Goal: Navigation & Orientation: Find specific page/section

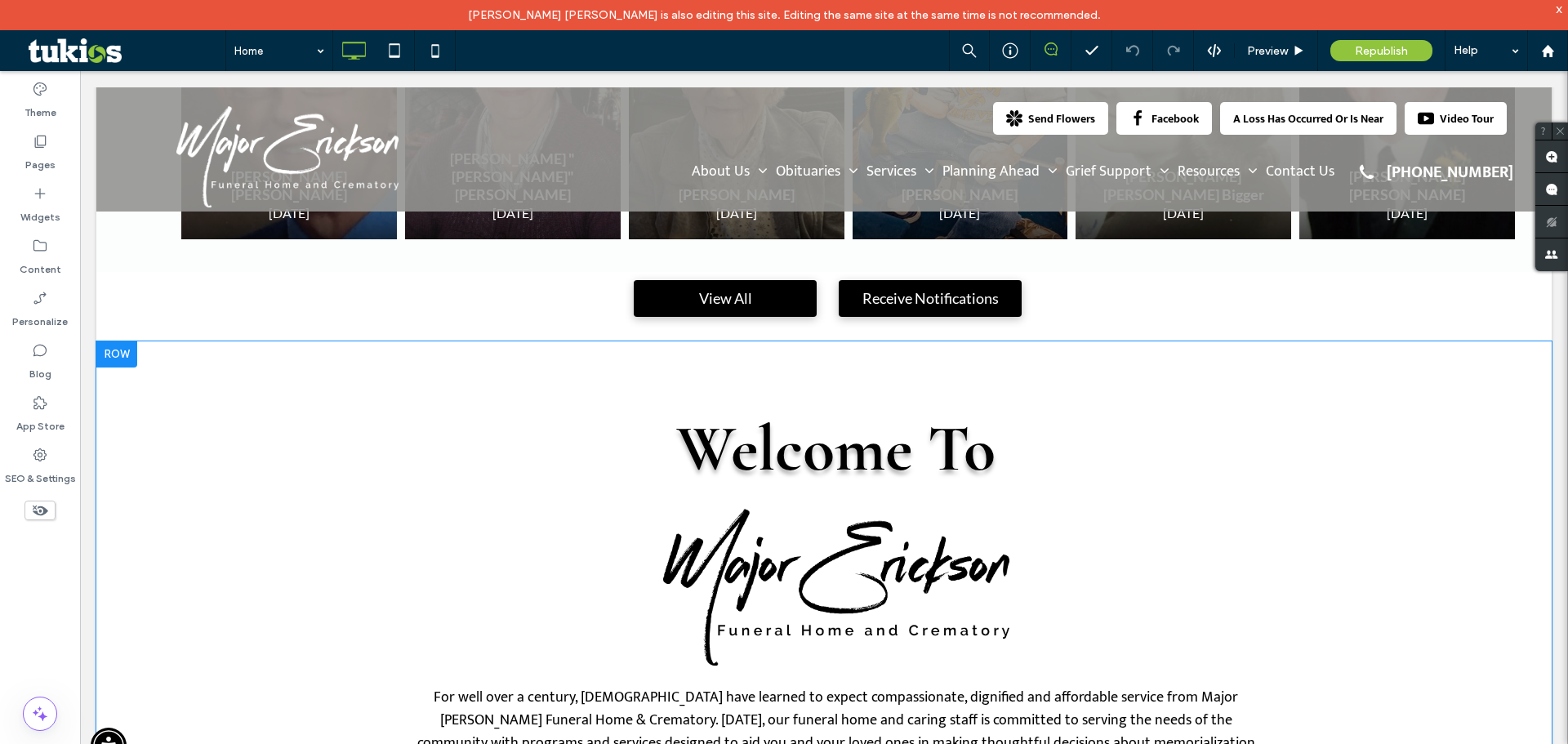
scroll to position [980, 0]
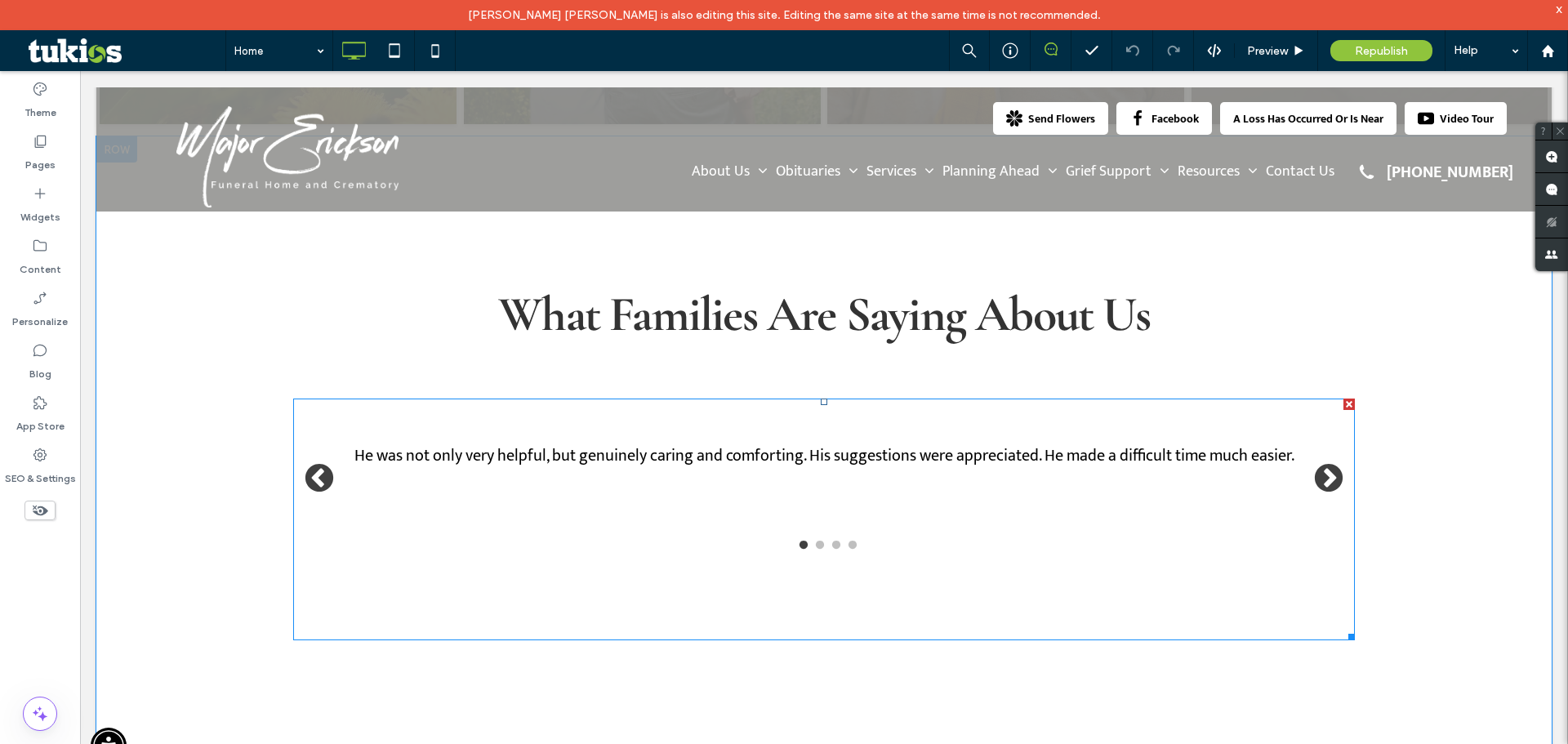
scroll to position [1715, 0]
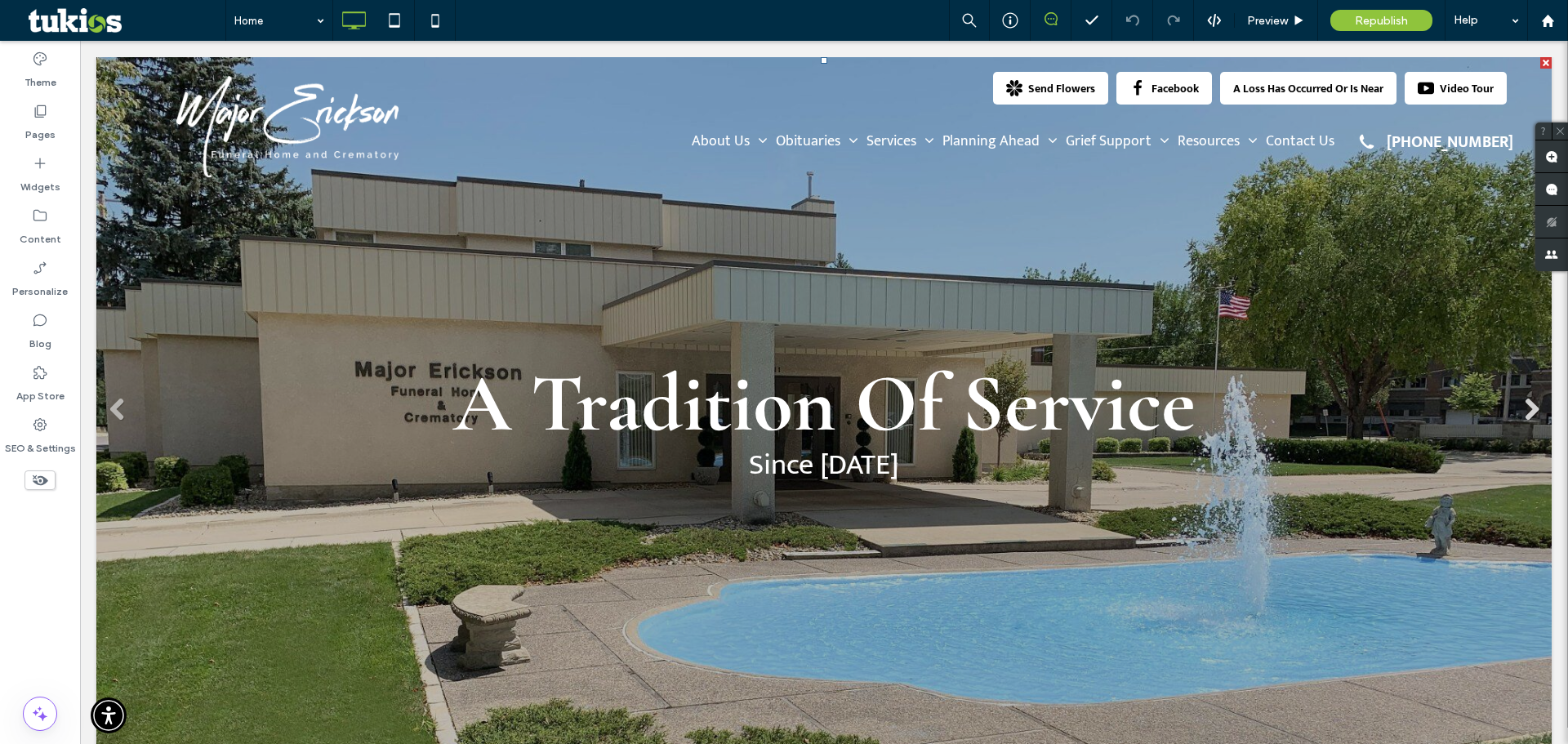
click at [1519, 414] on link "Next" at bounding box center [1532, 409] width 24 height 24
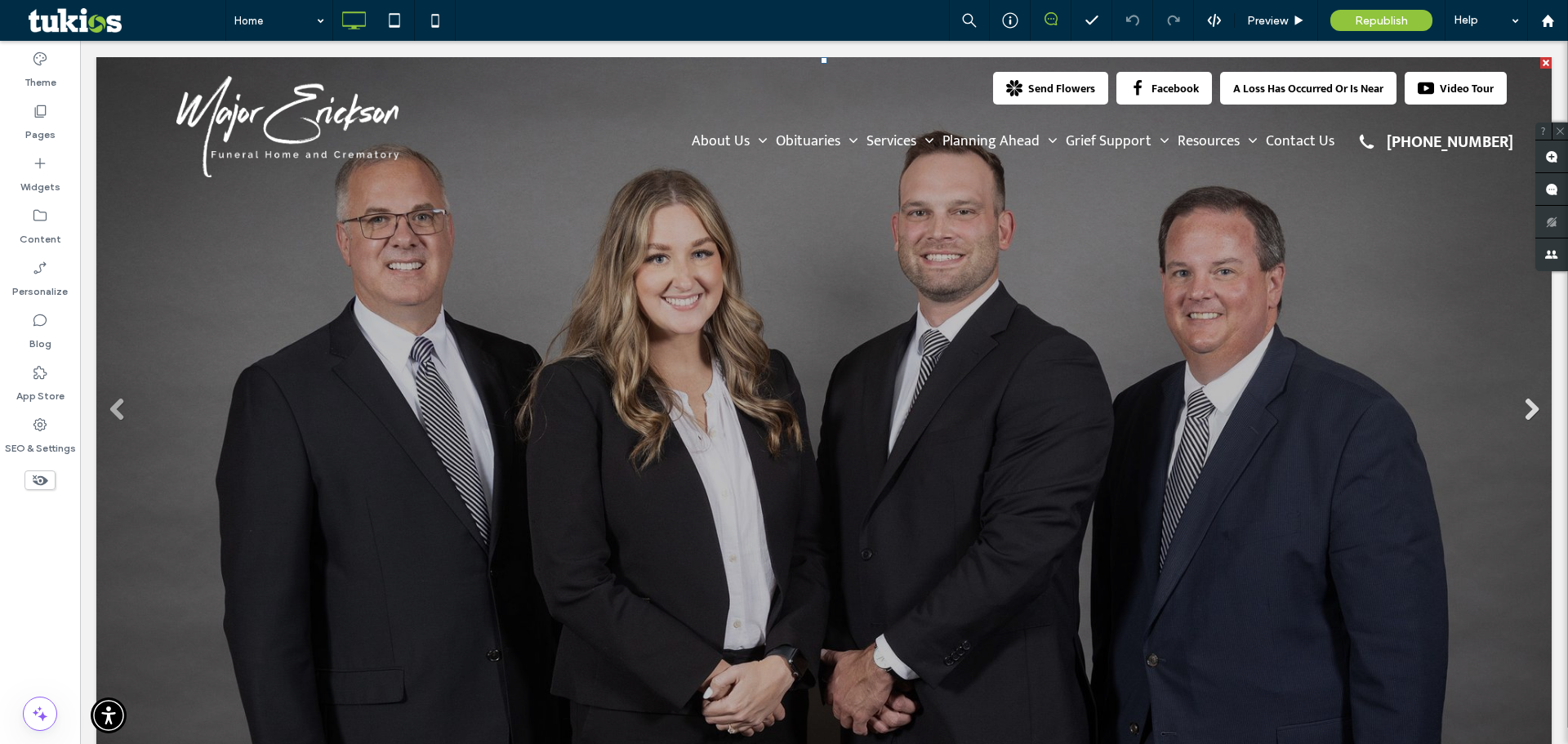
click at [1519, 414] on link "Next" at bounding box center [1532, 409] width 24 height 24
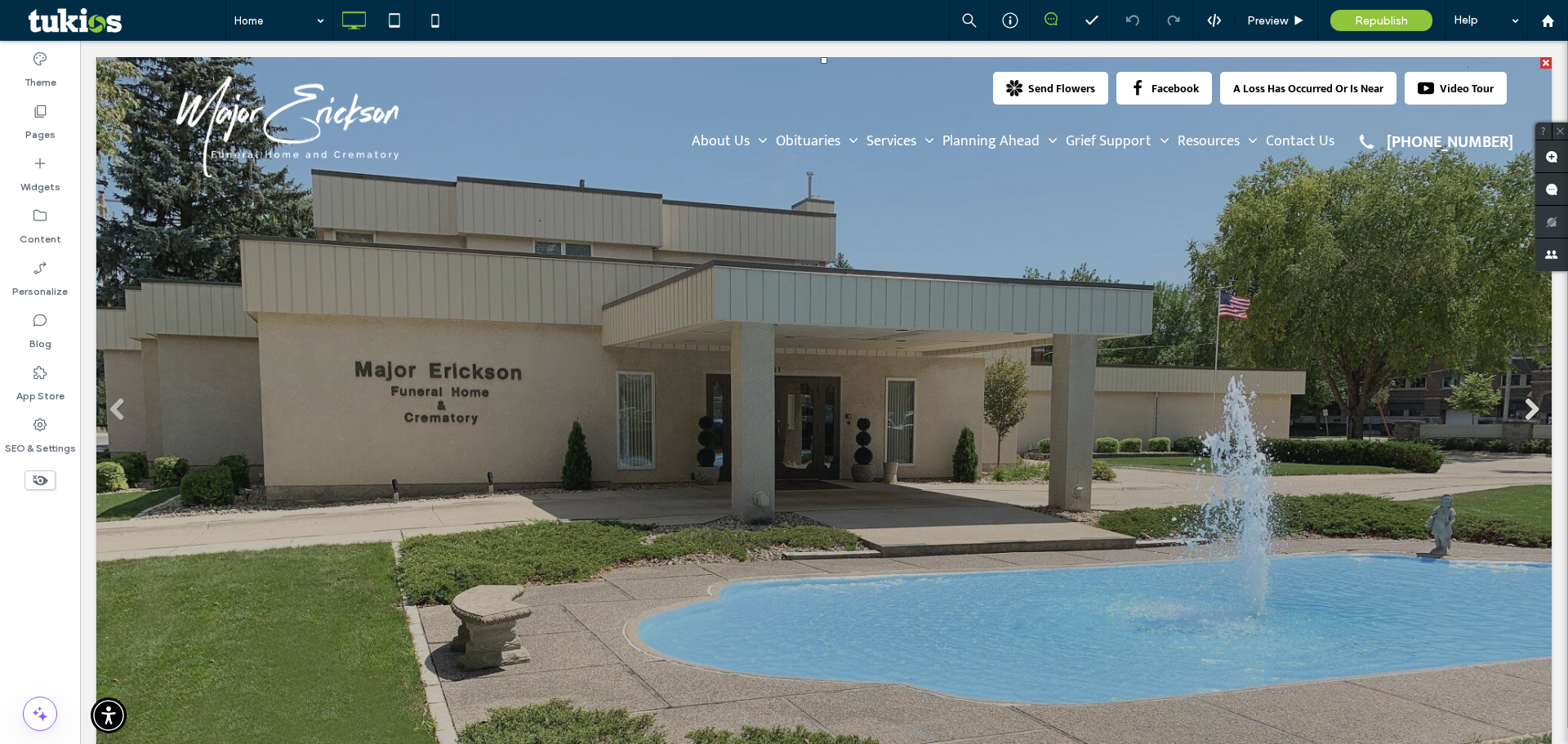
click at [1519, 414] on link "Next" at bounding box center [1532, 409] width 24 height 24
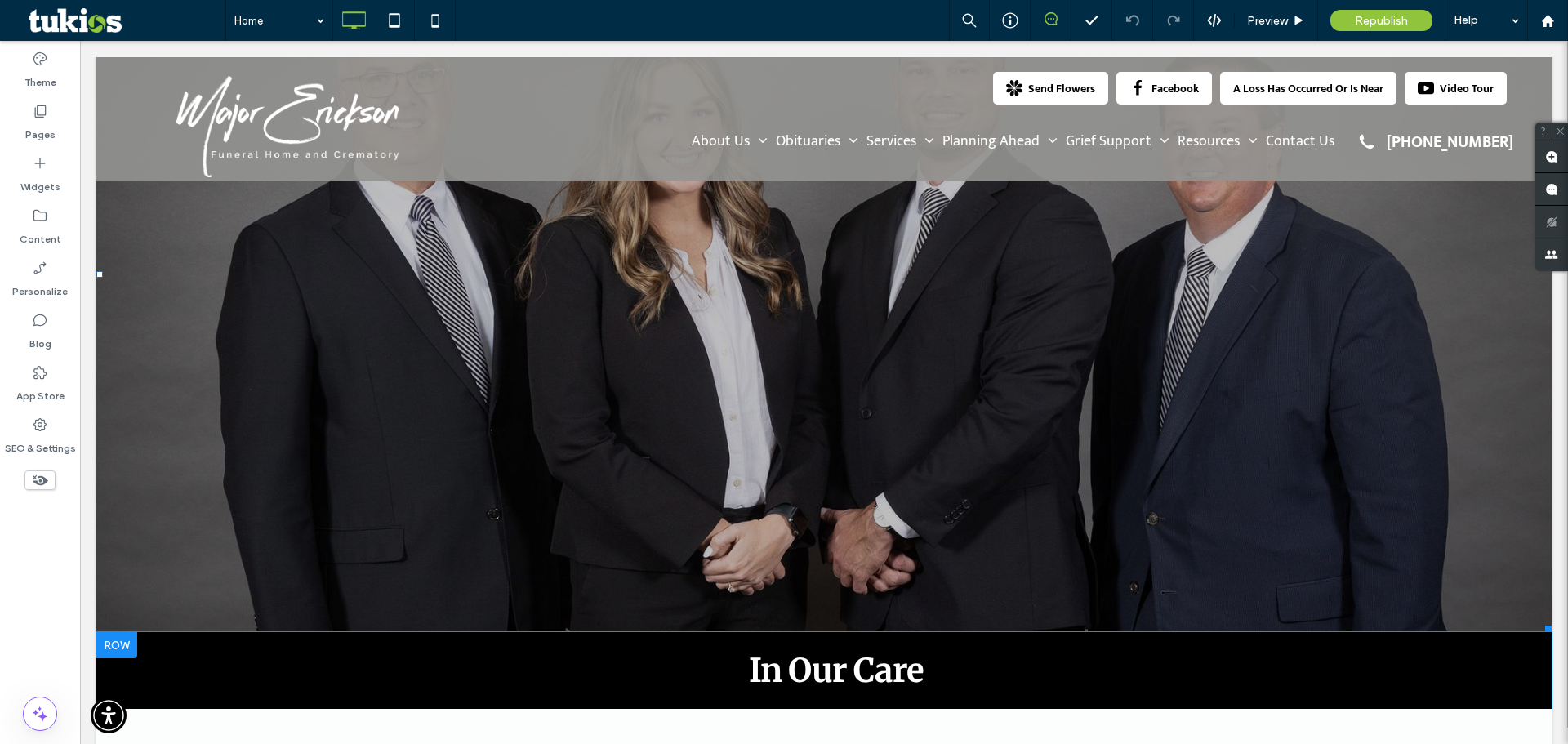
scroll to position [163, 0]
